Goal: Information Seeking & Learning: Learn about a topic

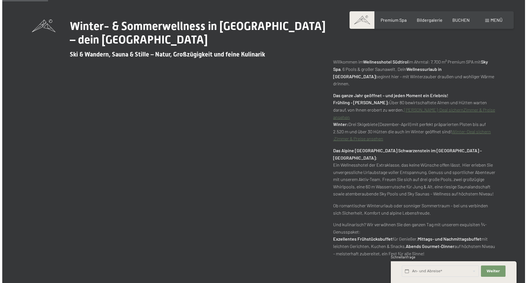
scroll to position [311, 0]
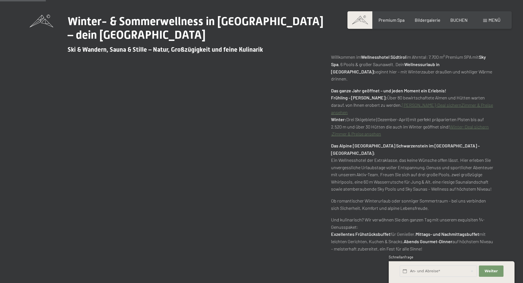
click at [483, 22] on div "Menü" at bounding box center [491, 20] width 17 height 6
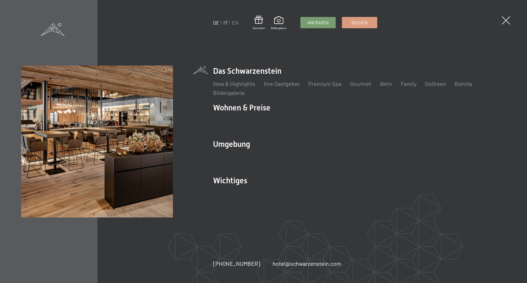
click at [225, 22] on link "IT" at bounding box center [226, 23] width 4 height 6
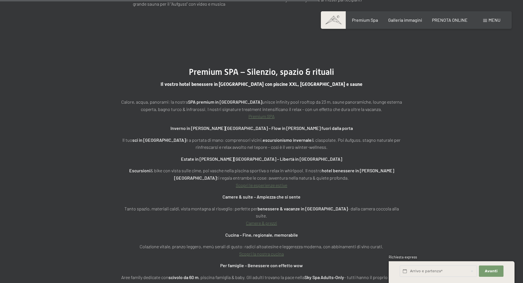
scroll to position [1951, 0]
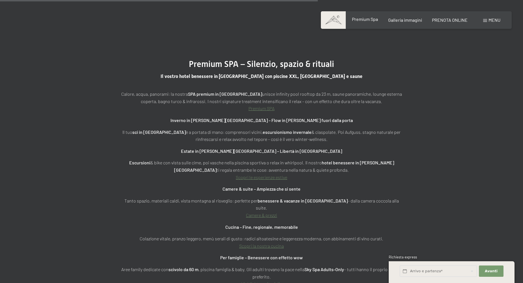
click at [370, 20] on span "Premium Spa" at bounding box center [365, 18] width 26 height 5
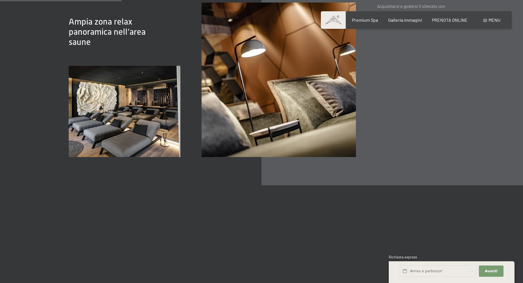
scroll to position [989, 0]
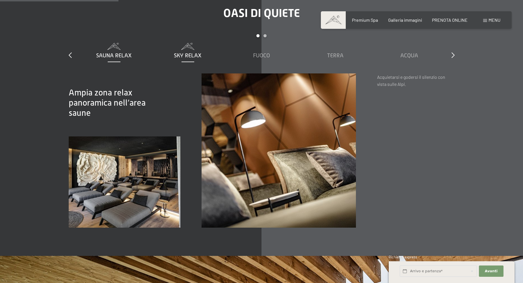
click at [191, 52] on span "Sky Relax" at bounding box center [188, 55] width 28 height 6
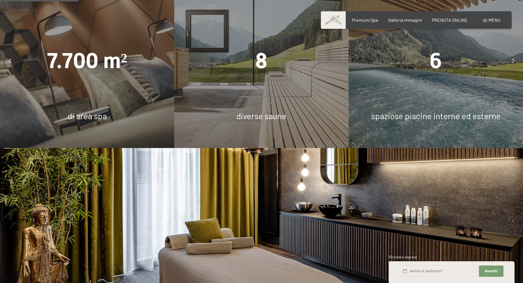
scroll to position [594, 0]
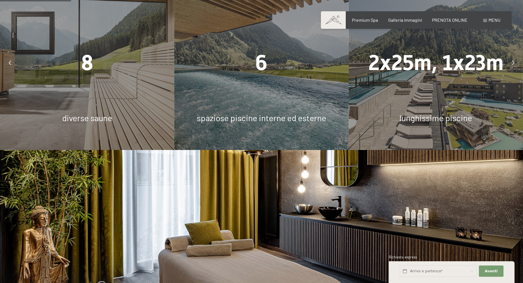
click at [90, 75] on div "8 diverse saune" at bounding box center [87, 63] width 174 height 174
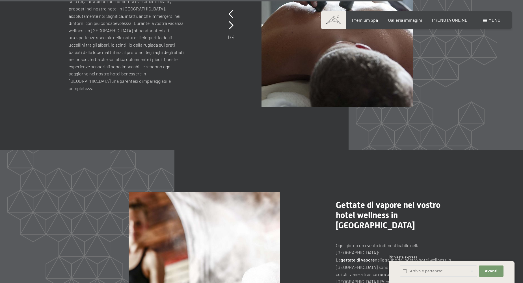
scroll to position [2940, 0]
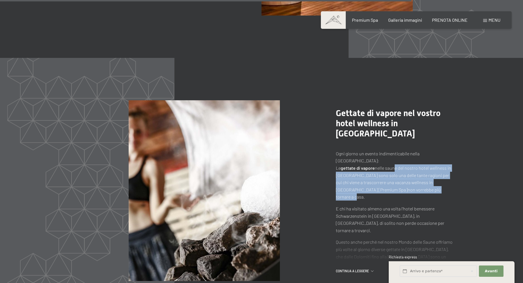
drag, startPoint x: 392, startPoint y: 146, endPoint x: 464, endPoint y: 168, distance: 75.8
click at [464, 168] on div ".st0{fill:none;stroke:#FFFFFF;stroke-width:2;stroke-linecap:round;stroke-miterl…" at bounding box center [261, 190] width 428 height 181
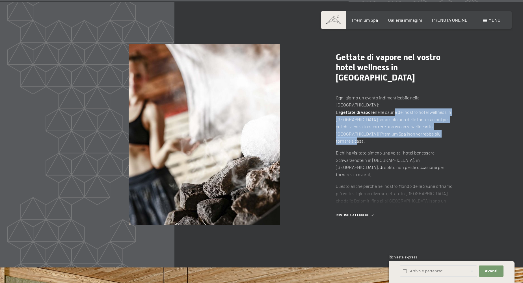
scroll to position [2996, 0]
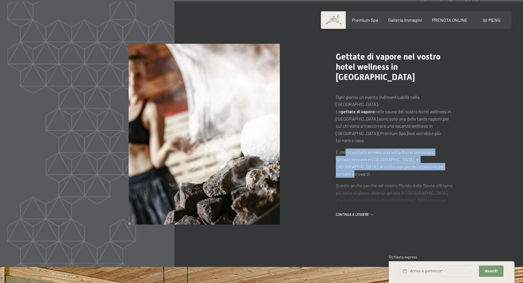
drag, startPoint x: 346, startPoint y: 125, endPoint x: 455, endPoint y: 137, distance: 109.8
click at [455, 137] on div ".st0{fill:none;stroke:#FFFFFF;stroke-width:2;stroke-linecap:round;stroke-miterl…" at bounding box center [261, 134] width 428 height 181
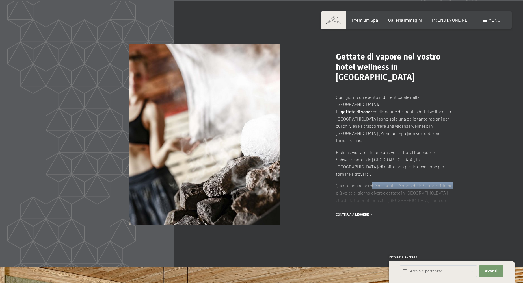
drag, startPoint x: 371, startPoint y: 150, endPoint x: 456, endPoint y: 150, distance: 84.8
click at [456, 150] on div ".st0{fill:none;stroke:#FFFFFF;stroke-width:2;stroke-linecap:round;stroke-miterl…" at bounding box center [261, 134] width 428 height 181
click at [356, 212] on span "continua a leggere" at bounding box center [353, 214] width 35 height 5
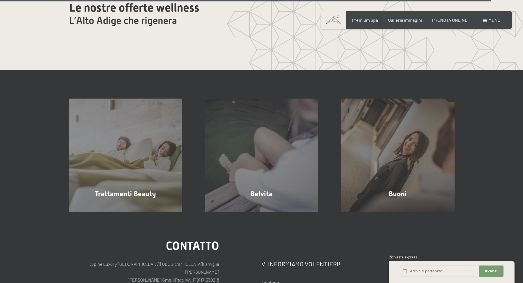
scroll to position [3703, 0]
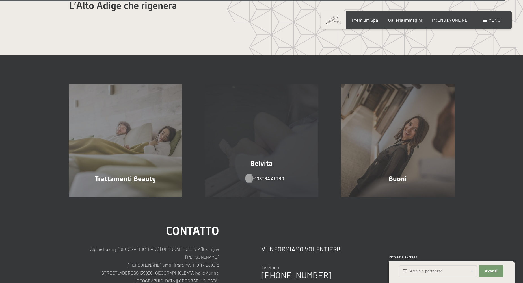
click at [265, 176] on span "mostra altro" at bounding box center [268, 179] width 31 height 6
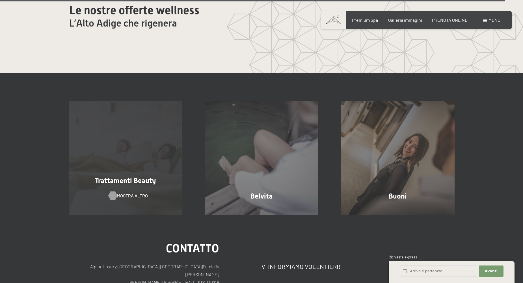
click at [129, 193] on span "mostra altro" at bounding box center [132, 196] width 31 height 6
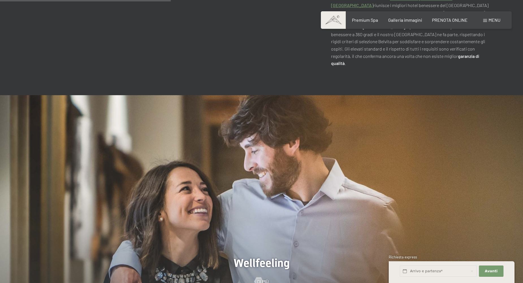
scroll to position [198, 0]
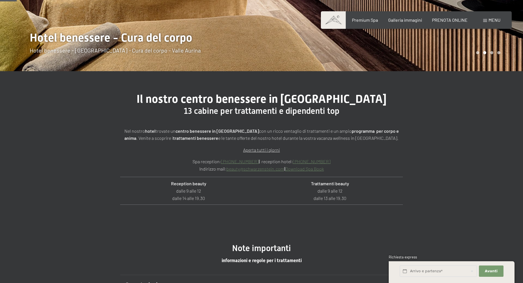
click at [313, 170] on link "Download Spa Book" at bounding box center [304, 168] width 39 height 5
